Goal: Transaction & Acquisition: Purchase product/service

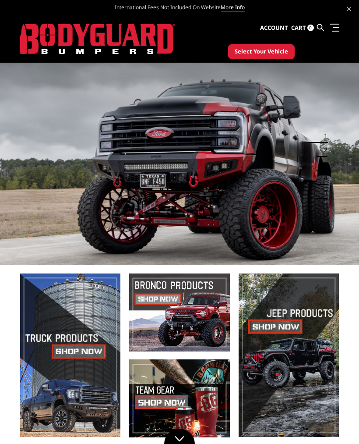
click at [338, 25] on link at bounding box center [333, 27] width 12 height 9
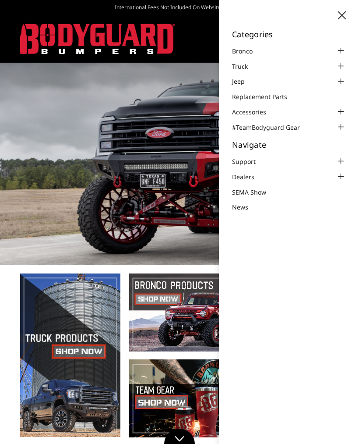
click at [343, 66] on div at bounding box center [341, 66] width 11 height 11
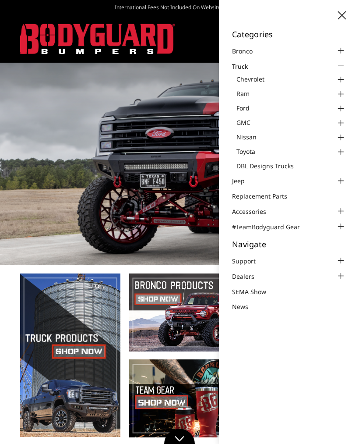
click at [343, 82] on div at bounding box center [341, 79] width 11 height 11
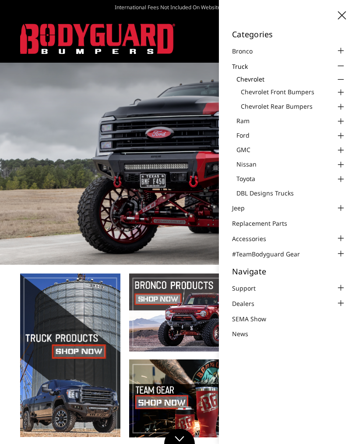
click at [308, 88] on link "Chevrolet Front Bumpers" at bounding box center [293, 91] width 105 height 9
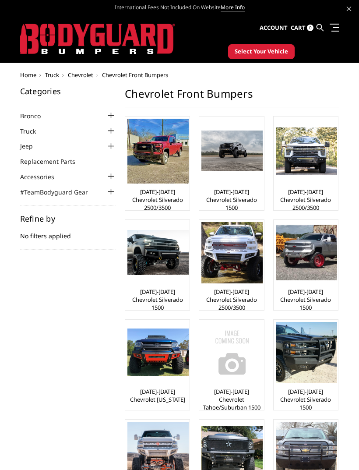
click at [154, 145] on img at bounding box center [158, 151] width 61 height 65
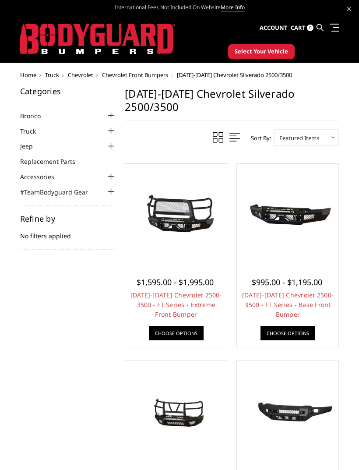
click at [177, 199] on img at bounding box center [176, 215] width 97 height 46
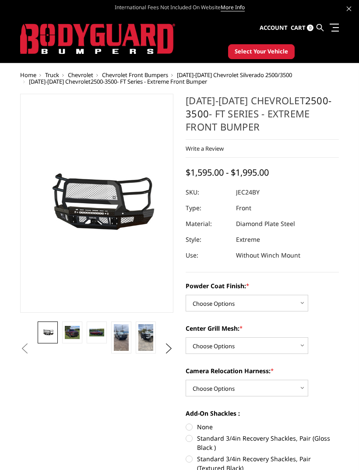
click at [123, 340] on img at bounding box center [121, 337] width 15 height 27
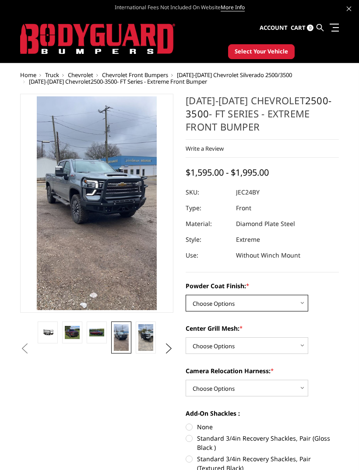
click at [297, 304] on select "Choose Options Bare Metal Gloss Black Powder Coat Textured Black Powder Coat" at bounding box center [247, 303] width 123 height 17
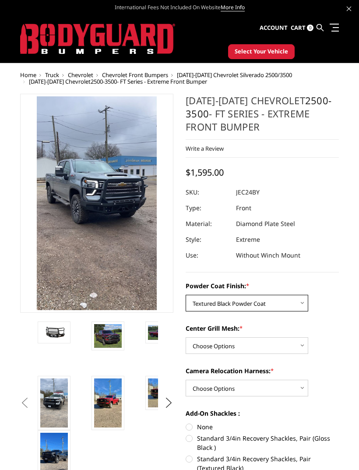
click at [294, 305] on select "Choose Options Bare Metal Gloss Black Powder Coat Textured Black Powder Coat" at bounding box center [247, 303] width 123 height 17
select select "3278"
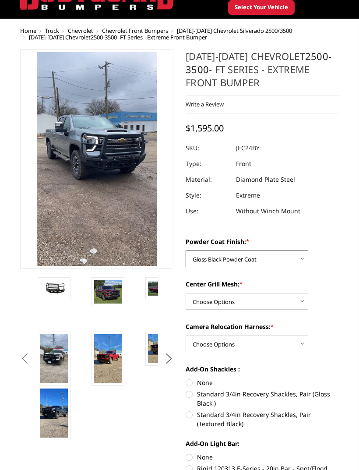
scroll to position [45, 0]
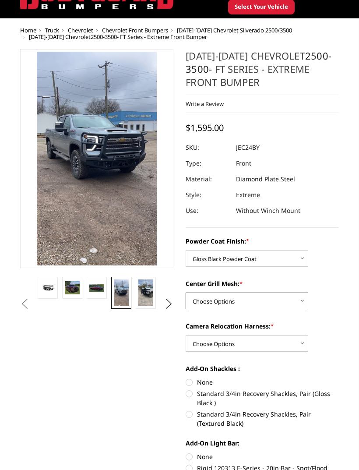
click at [300, 309] on select "Choose Options WITH Expanded Metal in Center Grill WITHOUT Expanded Metal in Ce…" at bounding box center [247, 301] width 123 height 17
select select "3280"
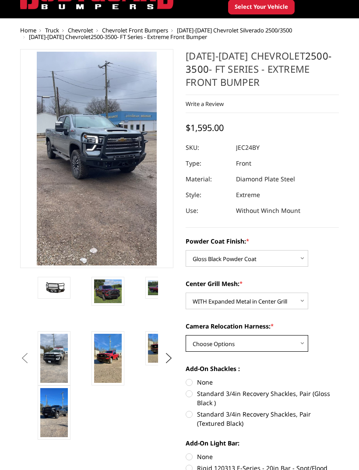
click at [289, 344] on select "Choose Options WITH Camera Relocation Harness WITHOUT Camera Relocation Harness" at bounding box center [247, 343] width 123 height 17
select select "3282"
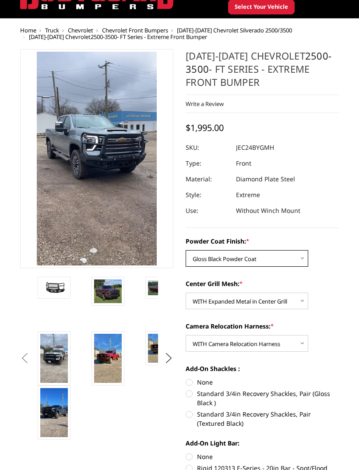
click at [286, 263] on select "Choose Options Bare Metal Gloss Black Powder Coat Textured Black Powder Coat" at bounding box center [247, 258] width 123 height 17
select select "3279"
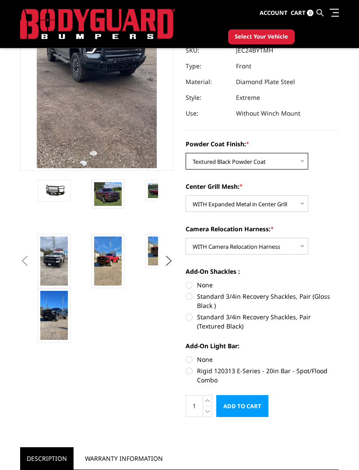
scroll to position [126, 0]
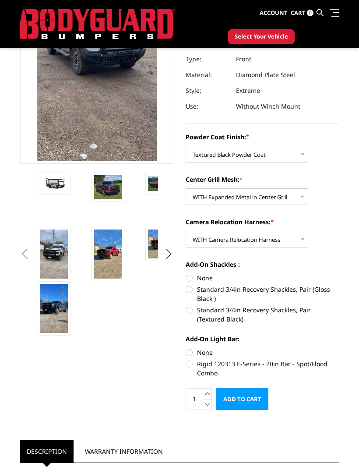
click at [276, 312] on label "Standard 3/4in Recovery Shackles, Pair (Textured Black)" at bounding box center [262, 314] width 153 height 18
click at [339, 285] on input "Standard 3/4in Recovery Shackles, Pair (Textured Black)" at bounding box center [339, 285] width 0 height 0
radio input "true"
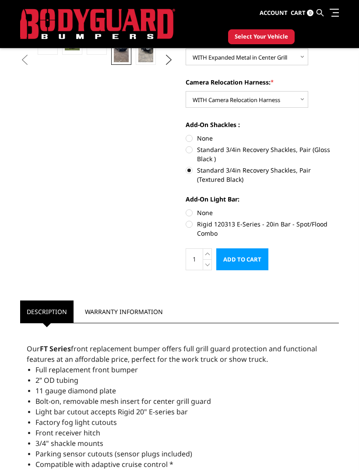
scroll to position [265, 0]
click at [308, 225] on label "Rigid 120313 E-Series - 20in Bar - Spot/Flood Combo" at bounding box center [262, 229] width 153 height 18
click at [339, 209] on input "Rigid 120313 E-Series - 20in Bar - Spot/Flood Combo" at bounding box center [339, 209] width 0 height 0
radio input "true"
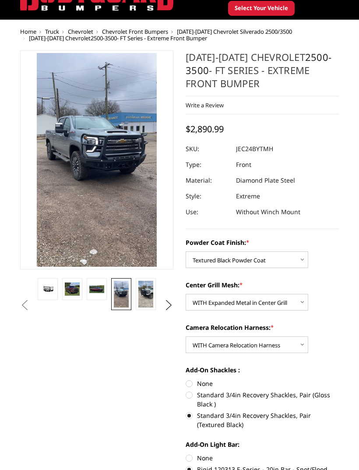
scroll to position [0, 0]
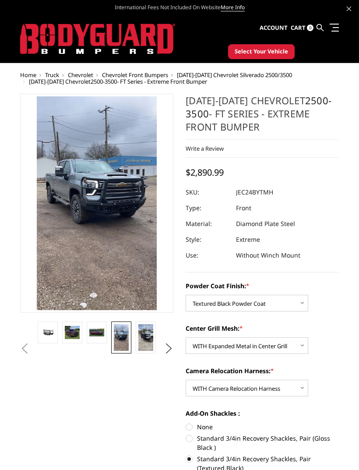
click at [74, 336] on img at bounding box center [72, 332] width 15 height 13
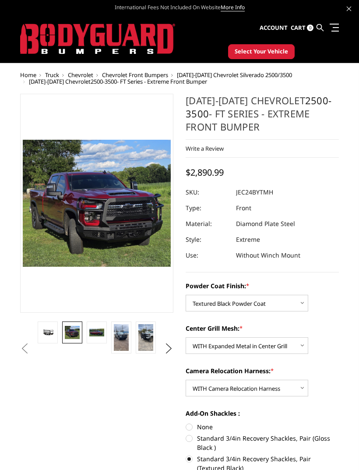
click at [51, 334] on img at bounding box center [47, 332] width 15 height 7
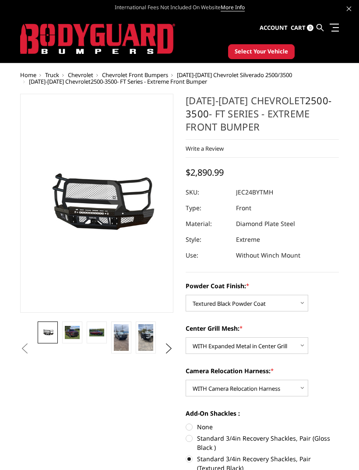
click at [124, 339] on img at bounding box center [121, 337] width 15 height 27
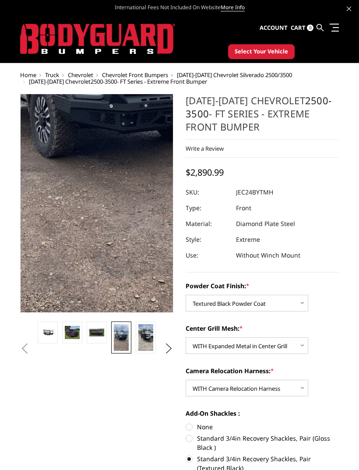
click at [96, 267] on img at bounding box center [98, 103] width 316 height 561
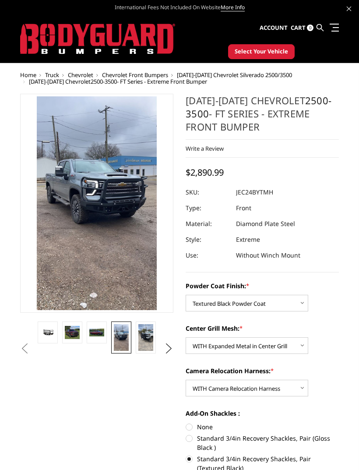
click at [124, 340] on img at bounding box center [121, 337] width 15 height 27
click at [122, 339] on img at bounding box center [121, 337] width 15 height 27
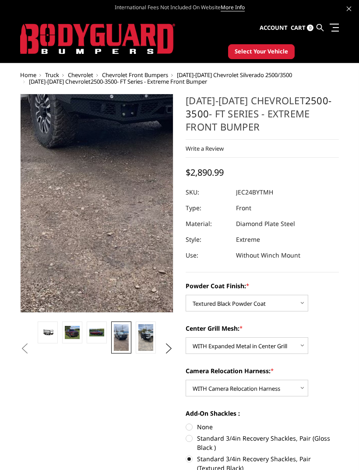
click at [96, 273] on img at bounding box center [99, 94] width 316 height 561
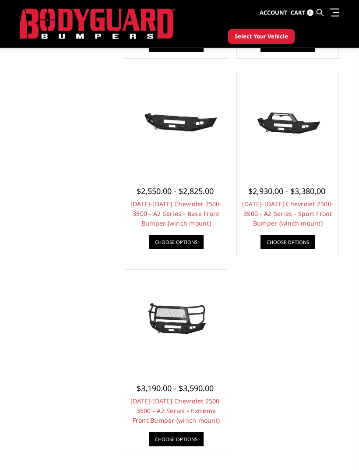
scroll to position [670, 0]
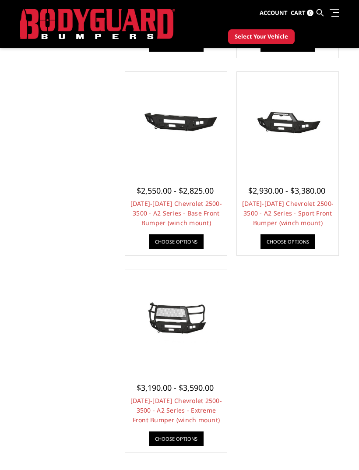
click at [162, 300] on img at bounding box center [176, 321] width 97 height 46
